Goal: Task Accomplishment & Management: Manage account settings

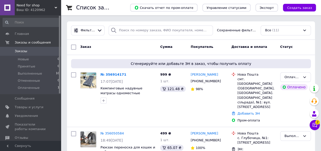
scroll to position [25, 0]
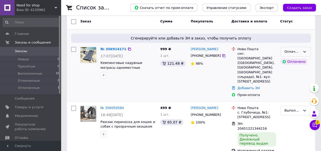
click at [305, 49] on div "Оплаченный" at bounding box center [296, 52] width 31 height 10
click at [285, 61] on li "Принят" at bounding box center [296, 61] width 30 height 9
click at [315, 125] on icon at bounding box center [315, 125] width 4 height 4
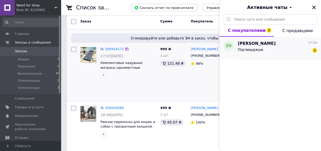
click at [276, 49] on div "Підтверджую 2" at bounding box center [277, 50] width 79 height 8
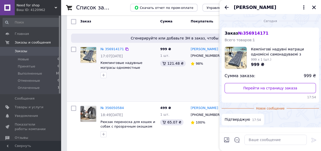
scroll to position [14, 0]
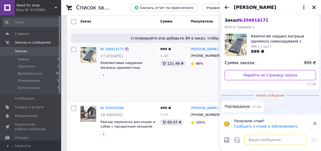
click at [279, 139] on textarea at bounding box center [276, 139] width 63 height 10
type textarea "Доброго дня"
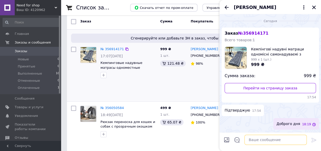
scroll to position [0, 0]
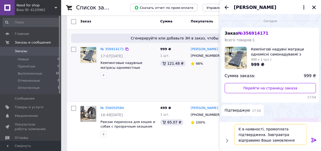
type textarea "Є в наявності, промоплата підтверджена. Завтравтра відправимо Ваше замовлення."
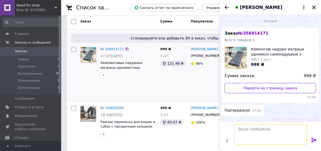
scroll to position [23, 0]
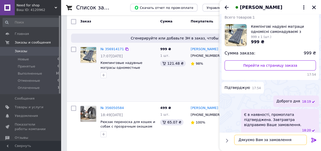
type textarea "Дякуємо Вам за замовлення!"
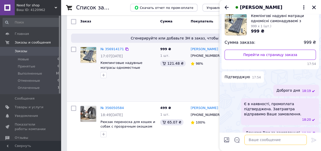
scroll to position [0, 0]
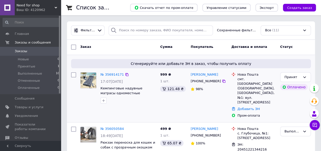
click at [114, 70] on div "№ 356914171 17:07[DATE] Кемпинговые надувные матрасы одноместные самонадувающие…" at bounding box center [129, 88] width 60 height 36
click at [113, 73] on link "№ 356914171" at bounding box center [112, 74] width 23 height 4
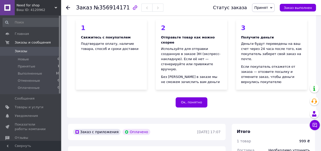
scroll to position [76, 0]
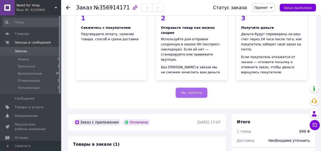
click at [193, 90] on span "Ок, понятно" at bounding box center [191, 92] width 21 height 4
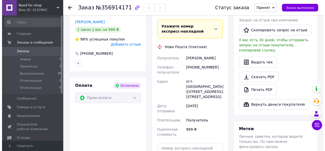
scroll to position [102, 0]
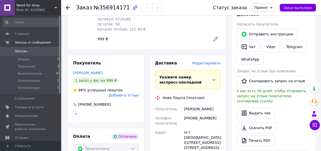
click at [211, 61] on span "Редактировать" at bounding box center [206, 63] width 28 height 4
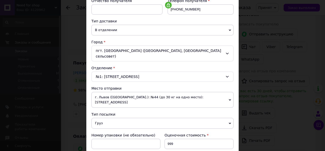
scroll to position [152, 0]
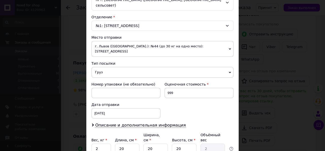
click at [130, 67] on span "Груз" at bounding box center [162, 72] width 142 height 11
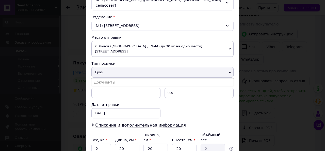
click at [130, 67] on span "Груз" at bounding box center [162, 72] width 142 height 11
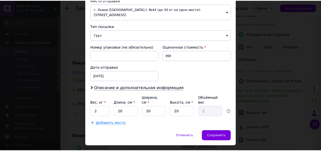
scroll to position [190, 0]
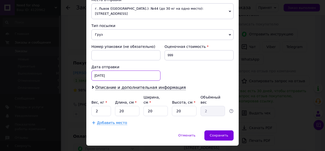
click at [101, 70] on div "12.08.2025 < 2025 > < Август > Пн Вт Ср Чт Пт Сб Вс 28 29 30 31 1 2 3 4 5 6 7 8…" at bounding box center [125, 75] width 69 height 10
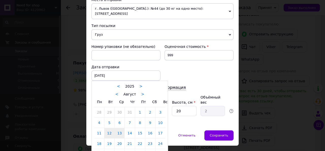
click at [121, 128] on link "13" at bounding box center [120, 133] width 10 height 10
type input "[DATE]"
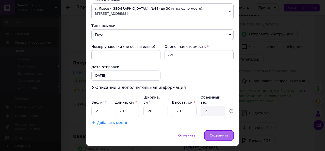
click at [214, 133] on span "Сохранить" at bounding box center [219, 135] width 19 height 4
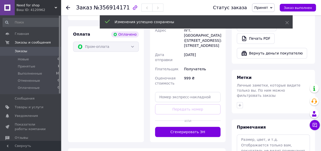
scroll to position [229, 0]
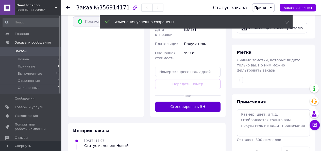
click at [196, 106] on button "Сгенерировать ЭН" at bounding box center [188, 106] width 66 height 10
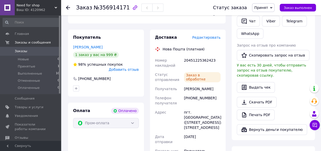
scroll to position [127, 0]
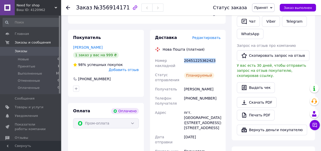
drag, startPoint x: 208, startPoint y: 56, endPoint x: 183, endPoint y: 54, distance: 24.7
click at [183, 56] on div "20451225362423" at bounding box center [202, 63] width 39 height 14
copy div "20451225362423"
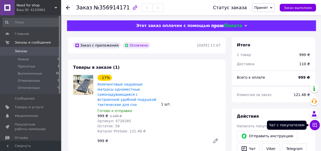
click at [316, 123] on icon at bounding box center [315, 124] width 5 height 5
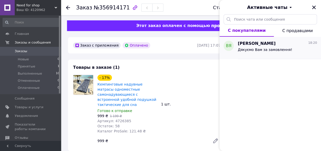
click at [257, 48] on span "Дякуємо Вам за замовлення!" at bounding box center [265, 50] width 54 height 4
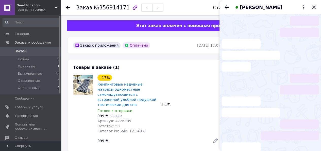
scroll to position [36, 0]
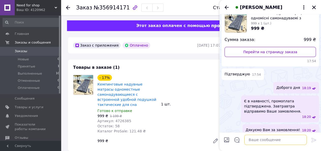
click at [265, 137] on textarea at bounding box center [276, 139] width 63 height 10
paste textarea "20451225362423"
type textarea "Номер ТТН: 20451225362423"
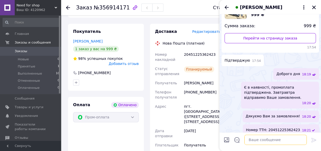
scroll to position [127, 0]
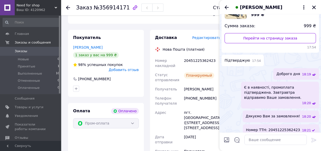
click at [182, 84] on div "Получатель" at bounding box center [168, 88] width 29 height 9
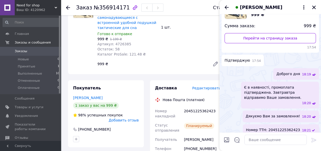
scroll to position [25, 0]
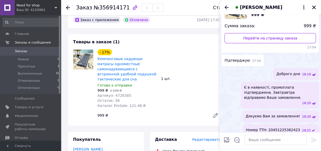
click at [315, 6] on icon "Закрыть" at bounding box center [315, 8] width 4 height 4
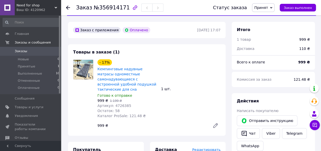
scroll to position [0, 0]
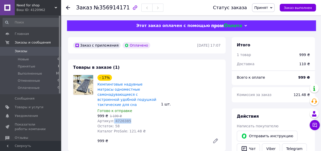
drag, startPoint x: 127, startPoint y: 116, endPoint x: 112, endPoint y: 117, distance: 15.0
click at [112, 118] on div "Артикул: 4726385" at bounding box center [128, 120] width 60 height 5
copy span "4726385"
click at [42, 51] on span "Заказы" at bounding box center [31, 51] width 32 height 5
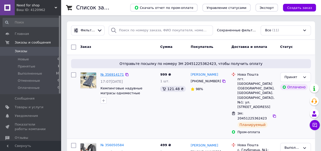
click at [114, 72] on link "№ 356914171" at bounding box center [112, 74] width 23 height 4
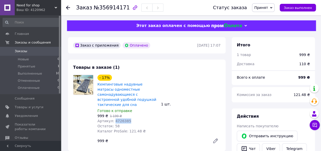
drag, startPoint x: 127, startPoint y: 116, endPoint x: 112, endPoint y: 117, distance: 14.8
click at [112, 118] on div "Артикул: 4726385" at bounding box center [128, 120] width 60 height 5
copy span "4726385"
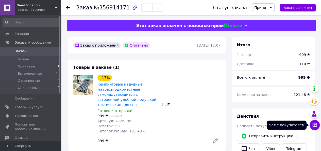
click at [314, 124] on icon at bounding box center [315, 124] width 5 height 5
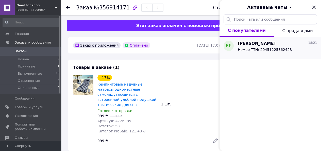
click at [267, 51] on span "Номер ТТН: 20451225362423" at bounding box center [265, 50] width 54 height 4
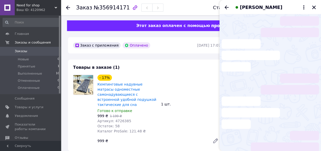
scroll to position [50, 0]
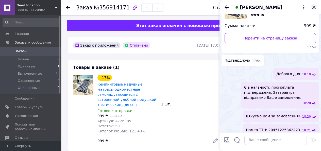
click at [314, 5] on icon "Закрыть" at bounding box center [314, 7] width 5 height 5
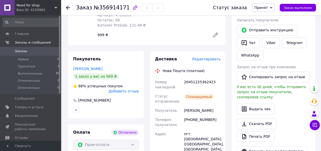
scroll to position [127, 0]
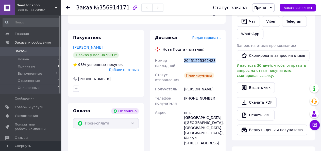
drag, startPoint x: 212, startPoint y: 56, endPoint x: 184, endPoint y: 56, distance: 27.4
click at [184, 56] on div "20451225362423" at bounding box center [202, 63] width 39 height 14
copy div "20451225362423"
drag, startPoint x: 209, startPoint y: 93, endPoint x: 191, endPoint y: 95, distance: 18.6
click at [191, 95] on div "[PHONE_NUMBER]" at bounding box center [202, 101] width 39 height 14
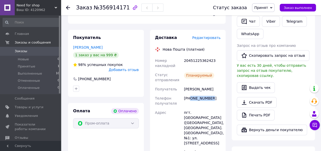
copy div "0506343942"
drag, startPoint x: 190, startPoint y: 108, endPoint x: 217, endPoint y: 108, distance: 27.2
click at [217, 108] on div "пгт. [GEOGRAPHIC_DATA] ([GEOGRAPHIC_DATA], [GEOGRAPHIC_DATA]. [GEOGRAPHIC_DATA]…" at bounding box center [202, 128] width 39 height 40
copy div "[GEOGRAPHIC_DATA]"
drag, startPoint x: 184, startPoint y: 85, endPoint x: 208, endPoint y: 86, distance: 24.2
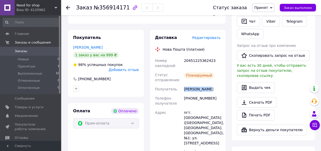
click at [208, 86] on div "[PERSON_NAME]" at bounding box center [202, 88] width 39 height 9
copy div "[PERSON_NAME]"
